Goal: Task Accomplishment & Management: Use online tool/utility

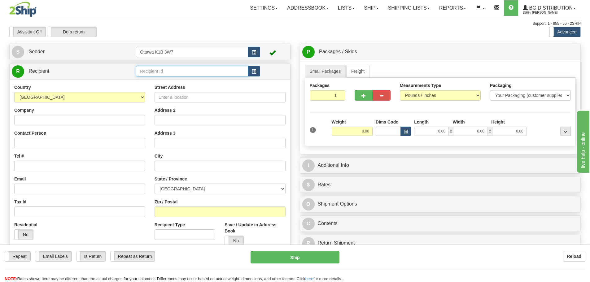
click at [185, 73] on input "text" at bounding box center [192, 71] width 112 height 11
type input "9"
type input "60635"
click at [259, 31] on div "Assistant On Assistant Off Do a return Do a return Previous Next Standard Advan…" at bounding box center [295, 32] width 581 height 11
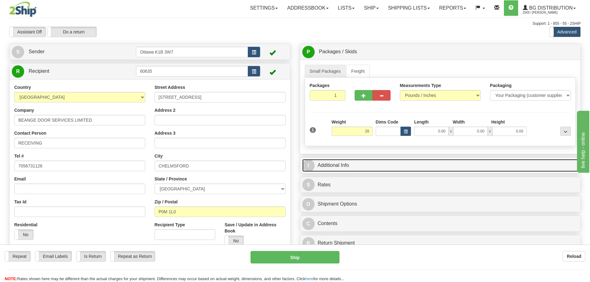
type input "28.00"
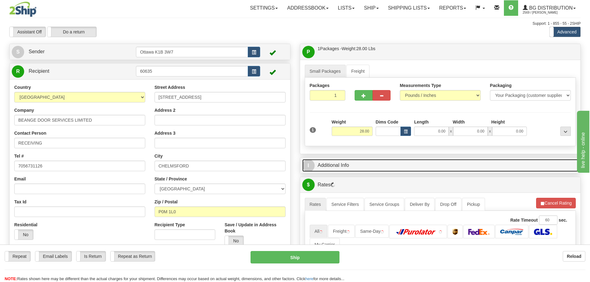
click at [405, 166] on link "I Additional Info" at bounding box center [440, 165] width 276 height 13
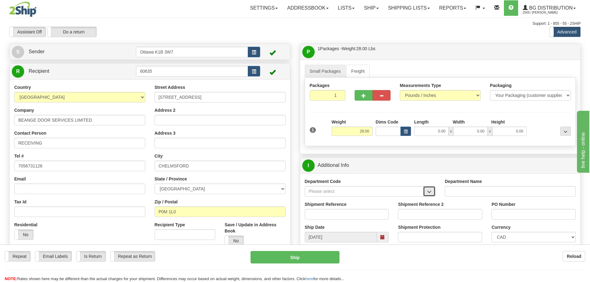
click at [427, 192] on button "button" at bounding box center [429, 191] width 12 height 11
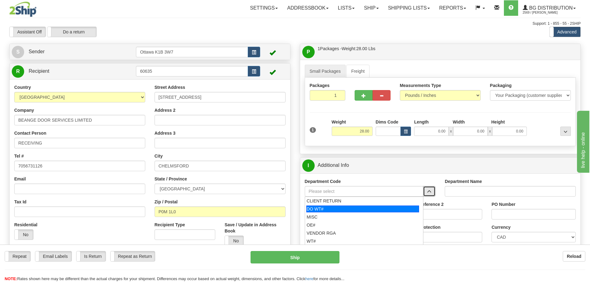
click at [361, 210] on div "DO WT#" at bounding box center [362, 209] width 113 height 7
type input "DO WT#"
type input "DIRECT ORDERS"
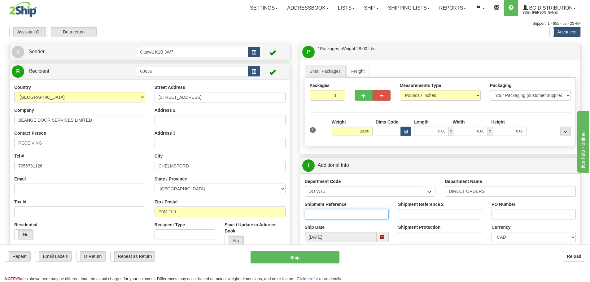
click at [354, 215] on input "Shipment Reference" at bounding box center [347, 214] width 84 height 11
type input "166181-00"
click at [508, 218] on input "PO Number" at bounding box center [534, 214] width 84 height 11
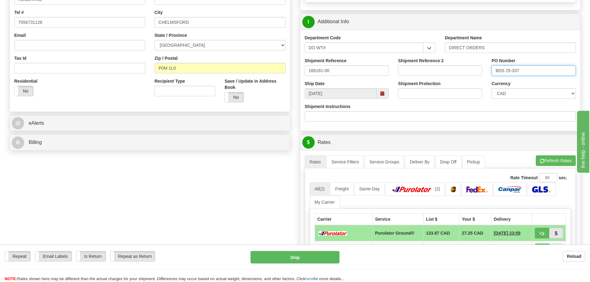
scroll to position [155, 0]
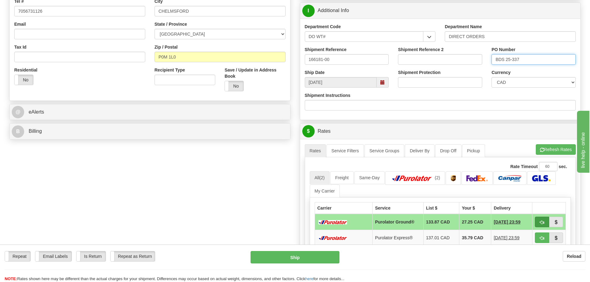
type input "BDS 25-337"
click at [540, 222] on span "button" at bounding box center [542, 223] width 4 height 4
type input "260"
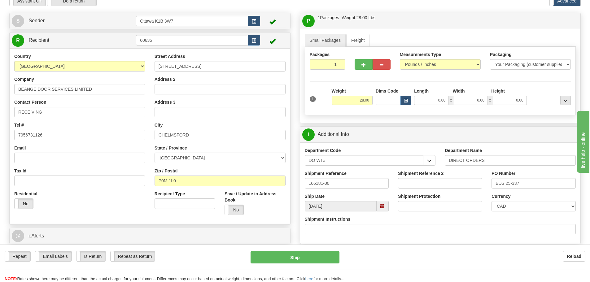
scroll to position [62, 0]
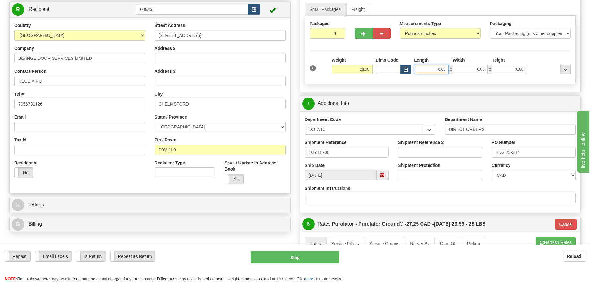
click at [437, 68] on input "0.00" at bounding box center [431, 69] width 35 height 9
type input "0.00"
click at [423, 67] on input "0.00" at bounding box center [431, 69] width 35 height 9
type input "0.00"
click at [265, 258] on button "Ship" at bounding box center [295, 257] width 89 height 12
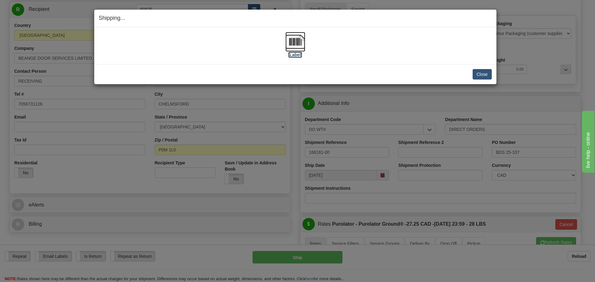
click at [299, 54] on label "[Label]" at bounding box center [295, 55] width 14 height 6
click at [491, 76] on button "Close" at bounding box center [482, 74] width 19 height 11
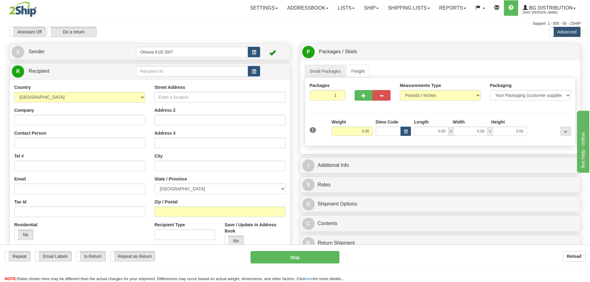
click at [207, 27] on div "Assistant On Assistant Off Do a return Do a return" at bounding box center [126, 32] width 242 height 11
